Goal: Information Seeking & Learning: Learn about a topic

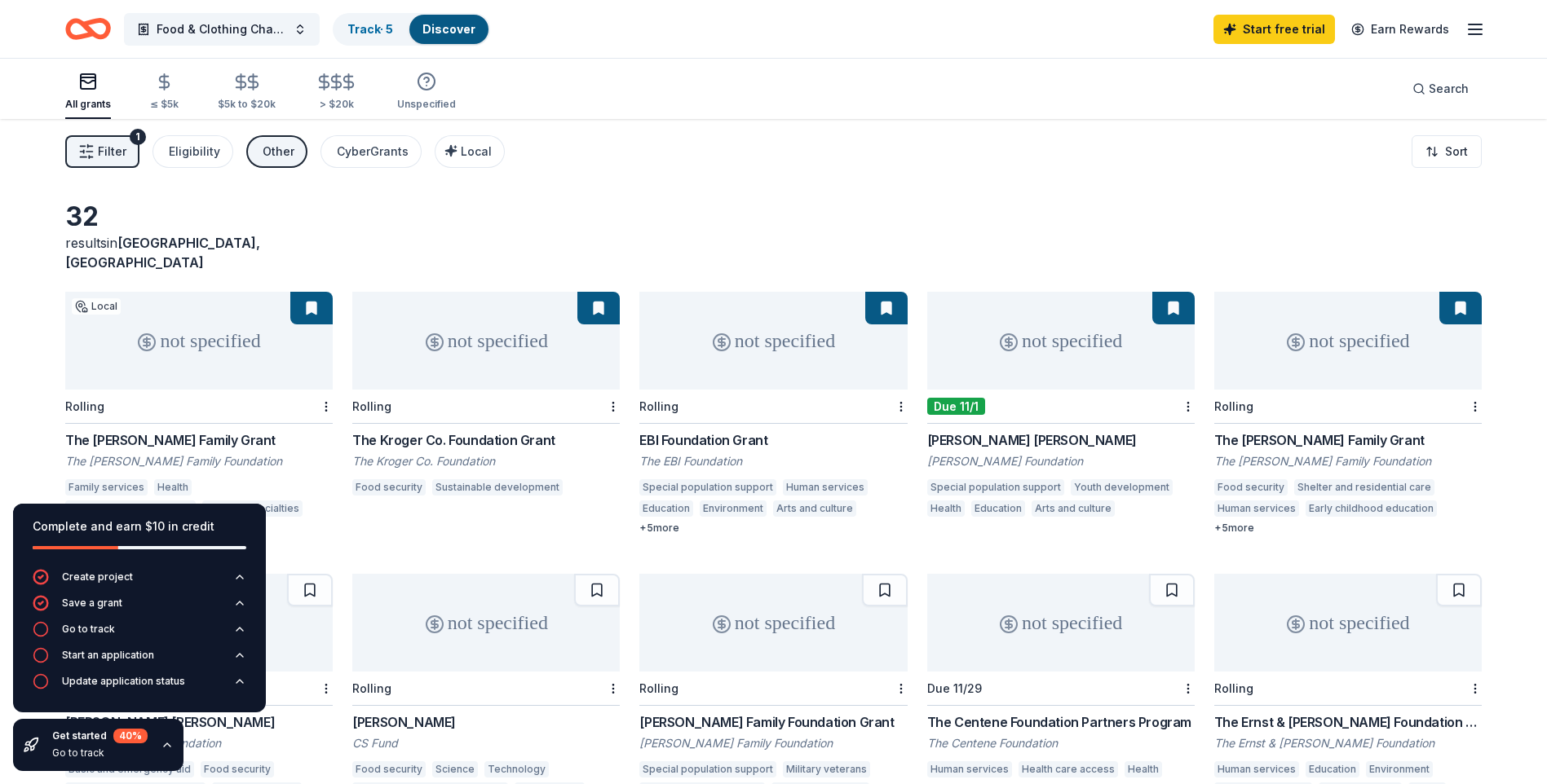
click at [695, 364] on div "not specified" at bounding box center [773, 340] width 268 height 98
